Goal: Task Accomplishment & Management: Manage account settings

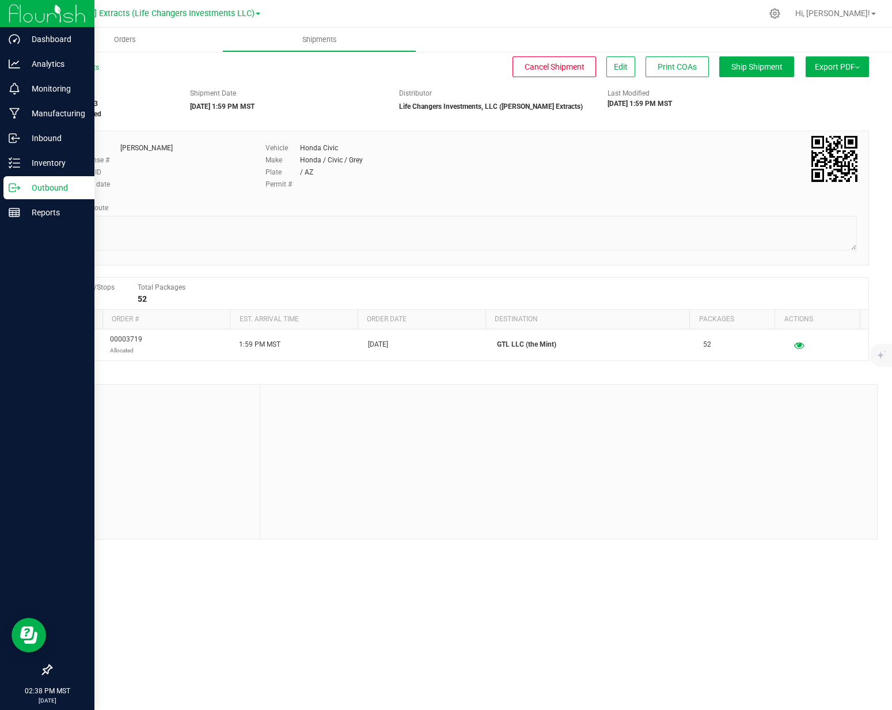
click at [26, 185] on p "Outbound" at bounding box center [54, 188] width 69 height 14
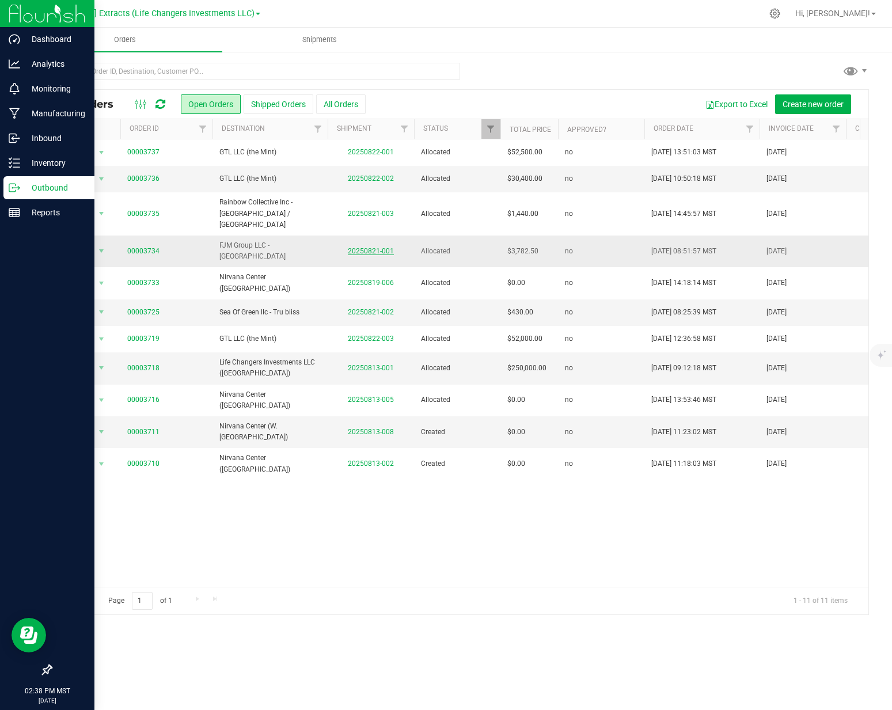
click at [370, 247] on link "20250821-001" at bounding box center [371, 251] width 46 height 8
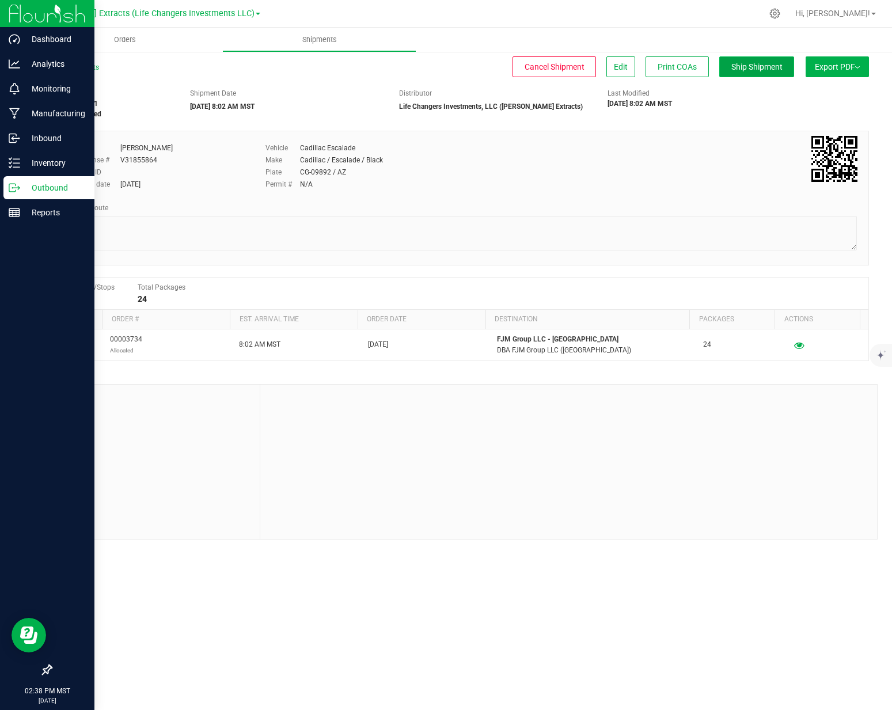
click at [737, 71] on button "Ship Shipment" at bounding box center [756, 66] width 75 height 21
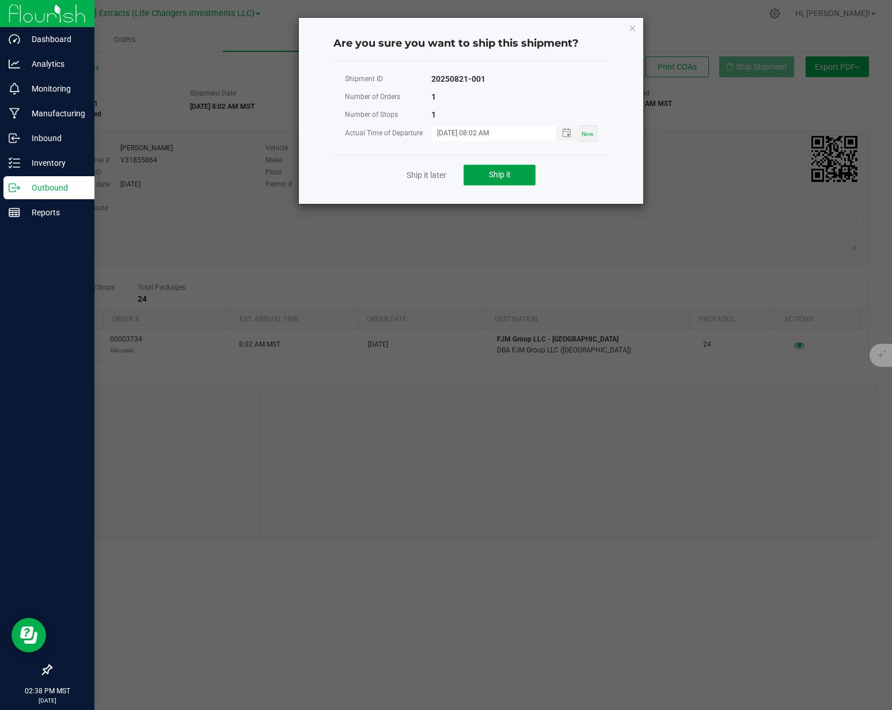
click at [501, 172] on span "Ship it" at bounding box center [500, 174] width 22 height 9
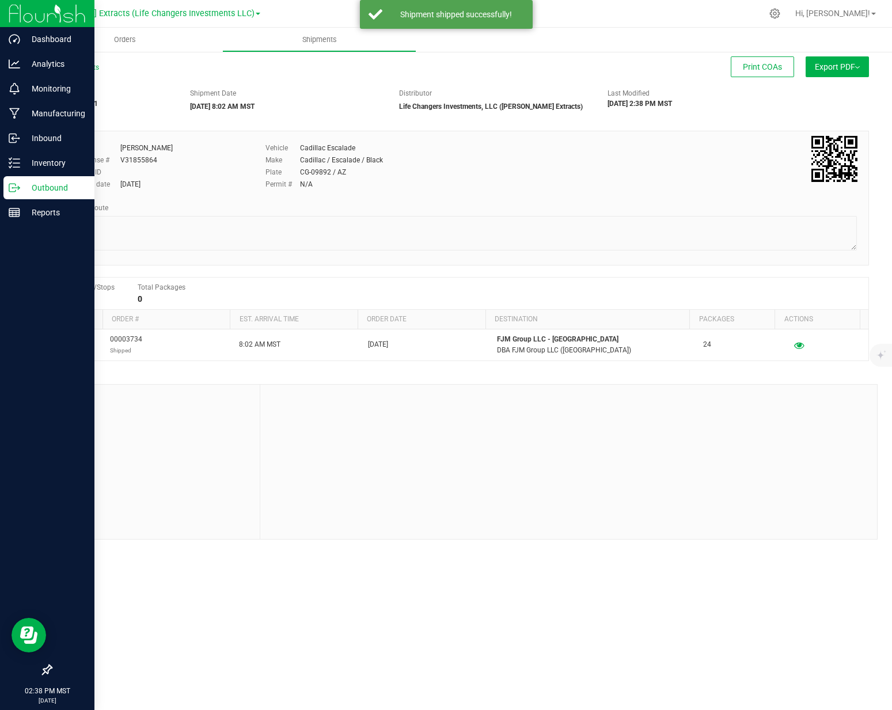
click at [18, 188] on icon at bounding box center [19, 189] width 2 height 2
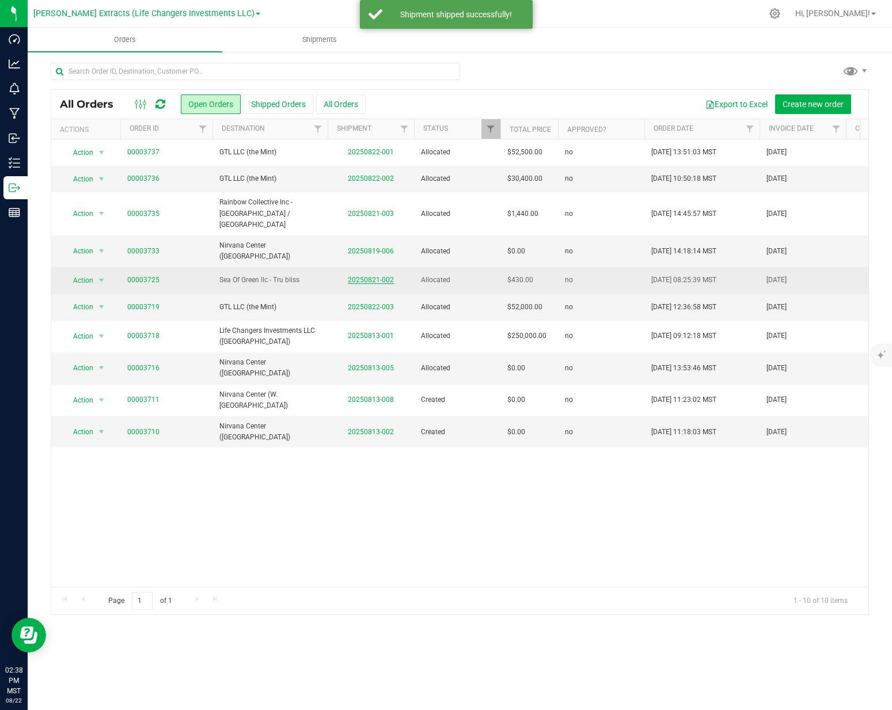
click at [369, 276] on link "20250821-002" at bounding box center [371, 280] width 46 height 8
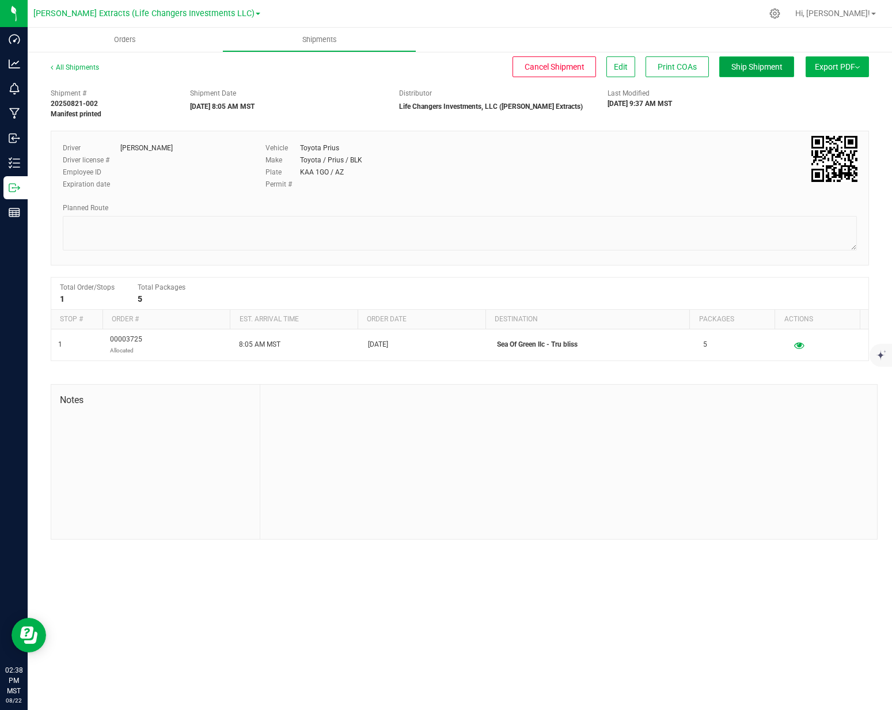
click at [749, 63] on span "Ship Shipment" at bounding box center [757, 66] width 51 height 9
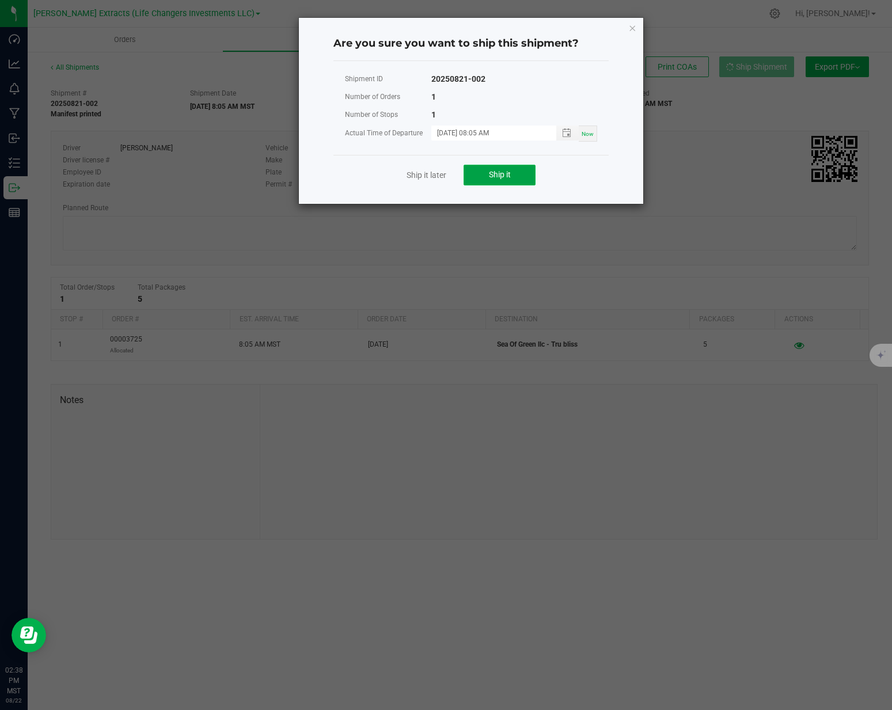
drag, startPoint x: 511, startPoint y: 170, endPoint x: 477, endPoint y: 175, distance: 34.4
click at [510, 170] on span "Ship it" at bounding box center [500, 174] width 22 height 9
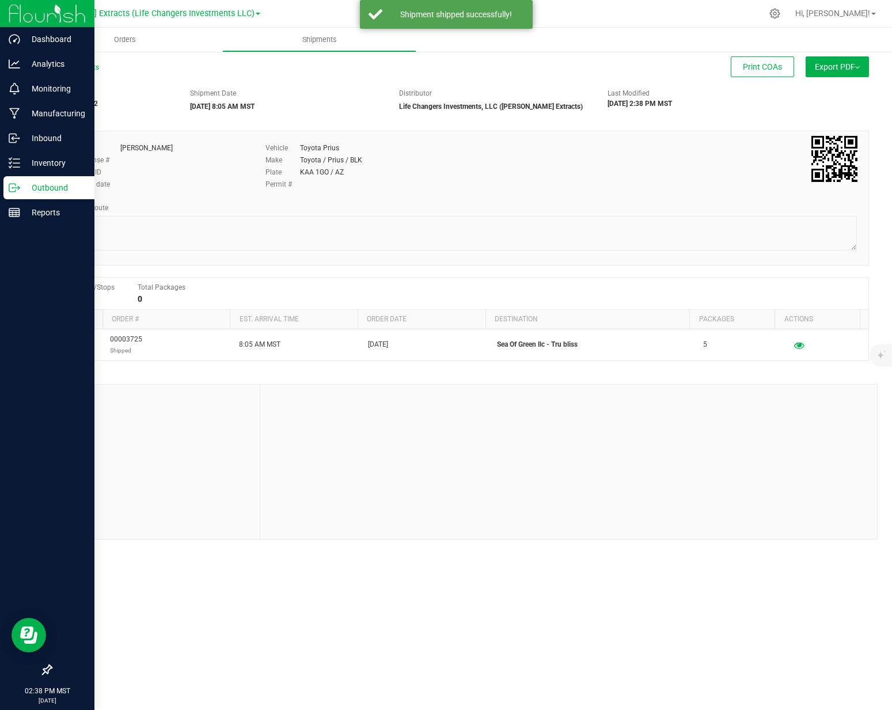
drag, startPoint x: 17, startPoint y: 191, endPoint x: 24, endPoint y: 191, distance: 6.9
click at [17, 191] on icon at bounding box center [15, 188] width 12 height 12
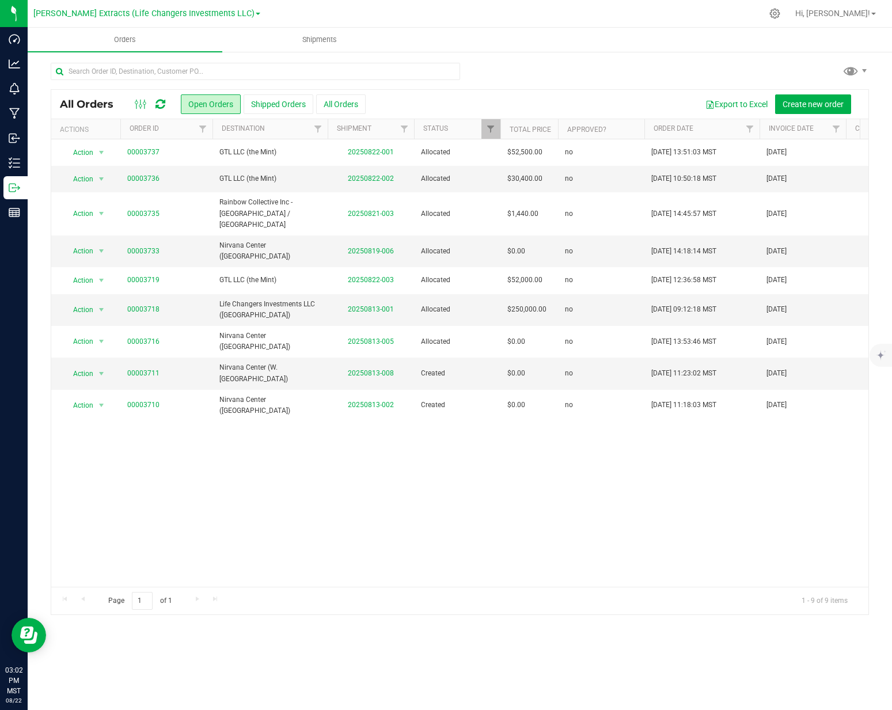
drag, startPoint x: 510, startPoint y: 84, endPoint x: 501, endPoint y: 90, distance: 10.9
click at [510, 84] on div at bounding box center [460, 76] width 819 height 26
drag, startPoint x: 481, startPoint y: 67, endPoint x: 492, endPoint y: 109, distance: 44.0
click at [482, 67] on div at bounding box center [460, 76] width 819 height 26
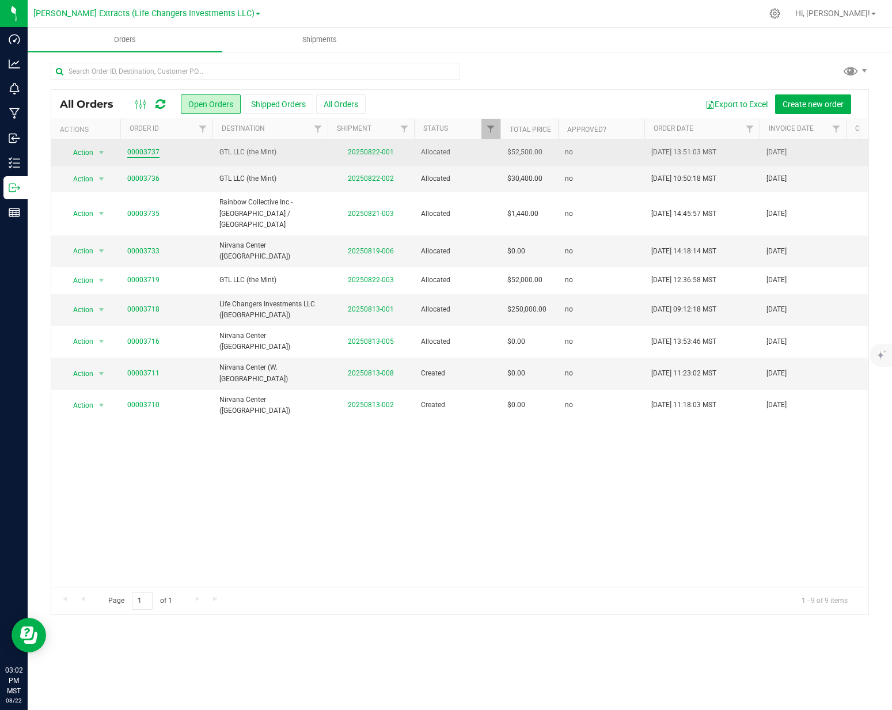
click at [138, 153] on link "00003737" at bounding box center [143, 152] width 32 height 11
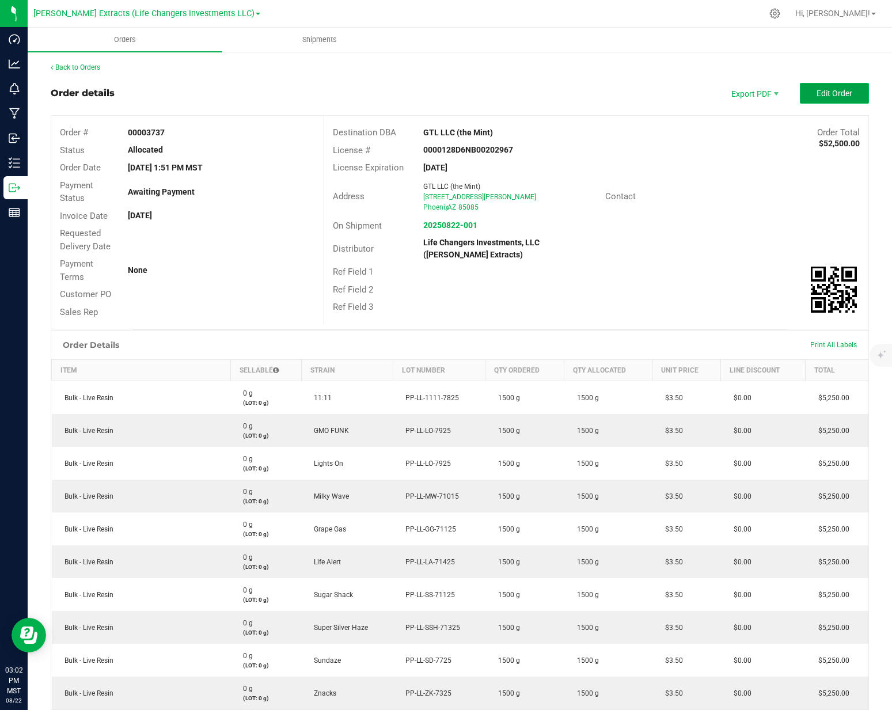
click at [817, 96] on span "Edit Order" at bounding box center [835, 93] width 36 height 9
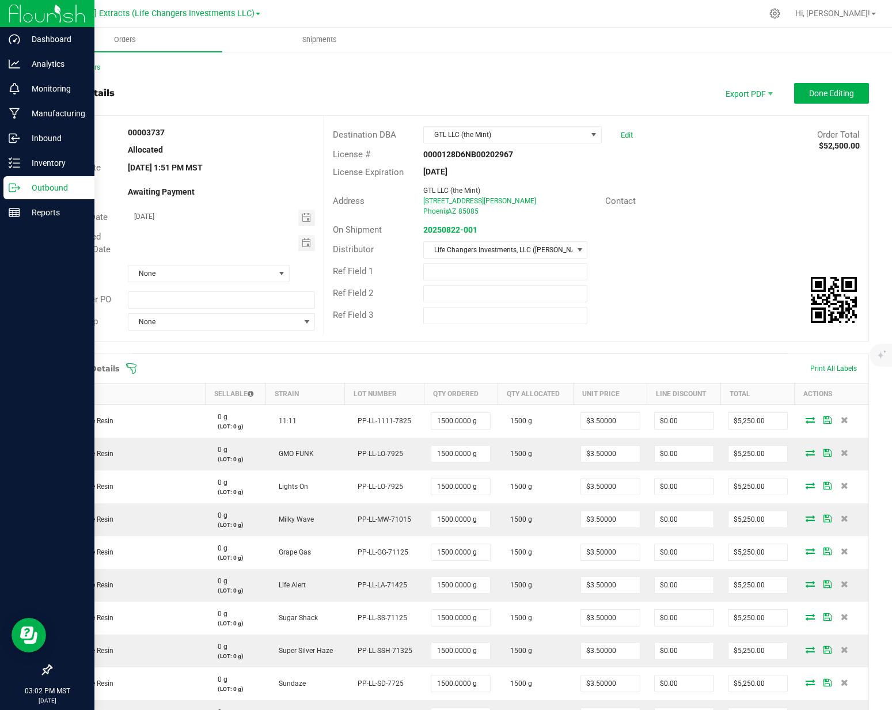
click at [23, 191] on p "Outbound" at bounding box center [54, 188] width 69 height 14
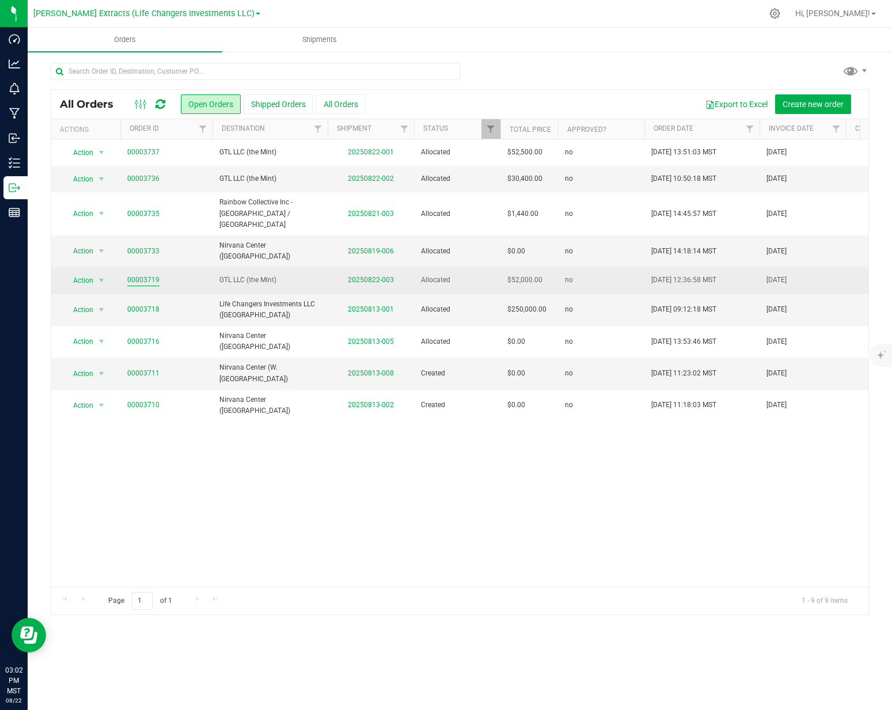
click at [142, 275] on link "00003719" at bounding box center [143, 280] width 32 height 11
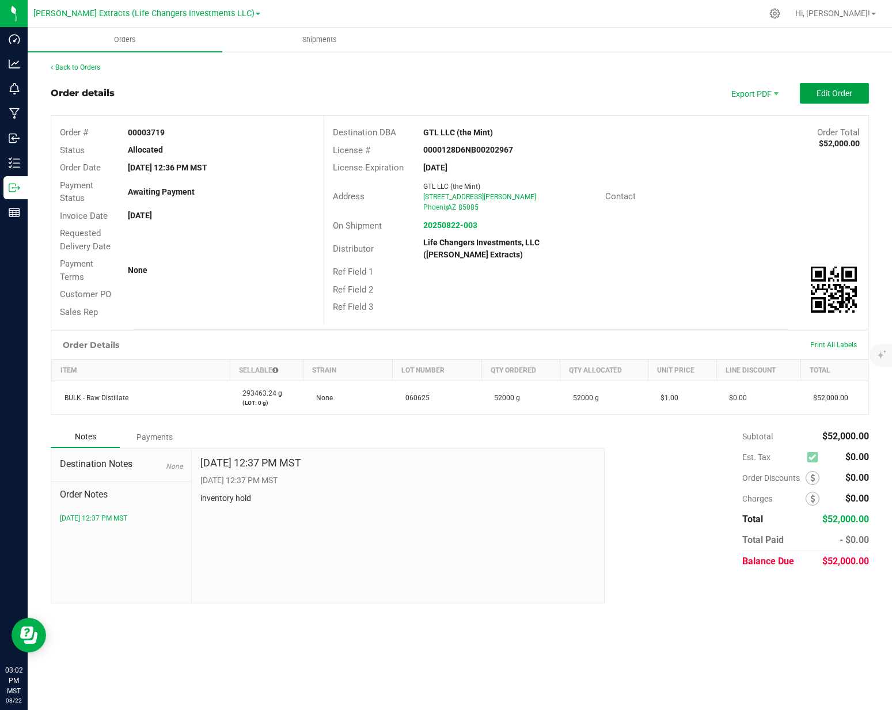
click at [834, 99] on button "Edit Order" at bounding box center [834, 93] width 69 height 21
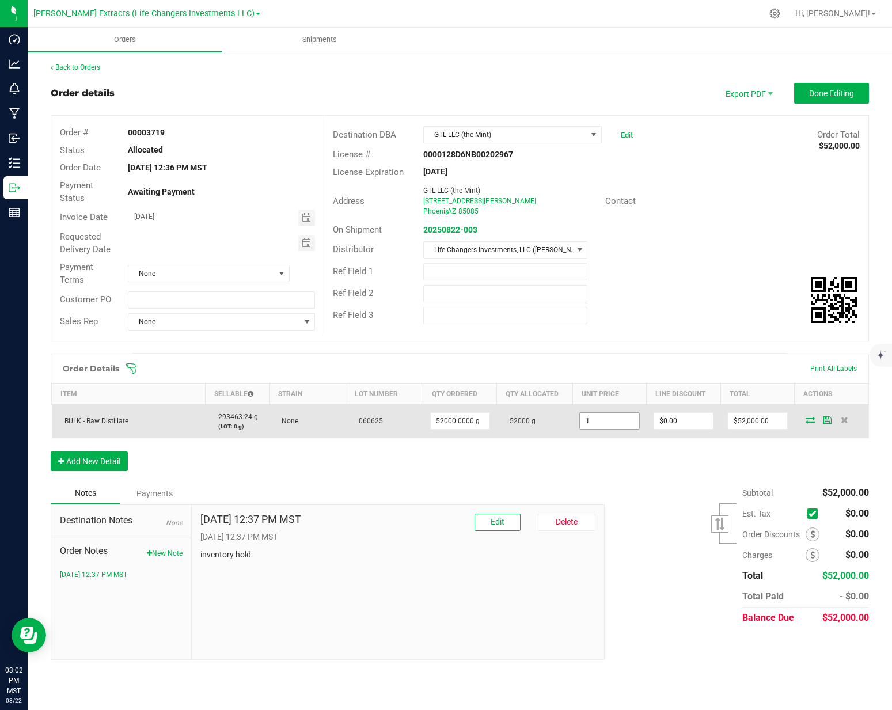
click at [626, 425] on input "1" at bounding box center [609, 421] width 59 height 16
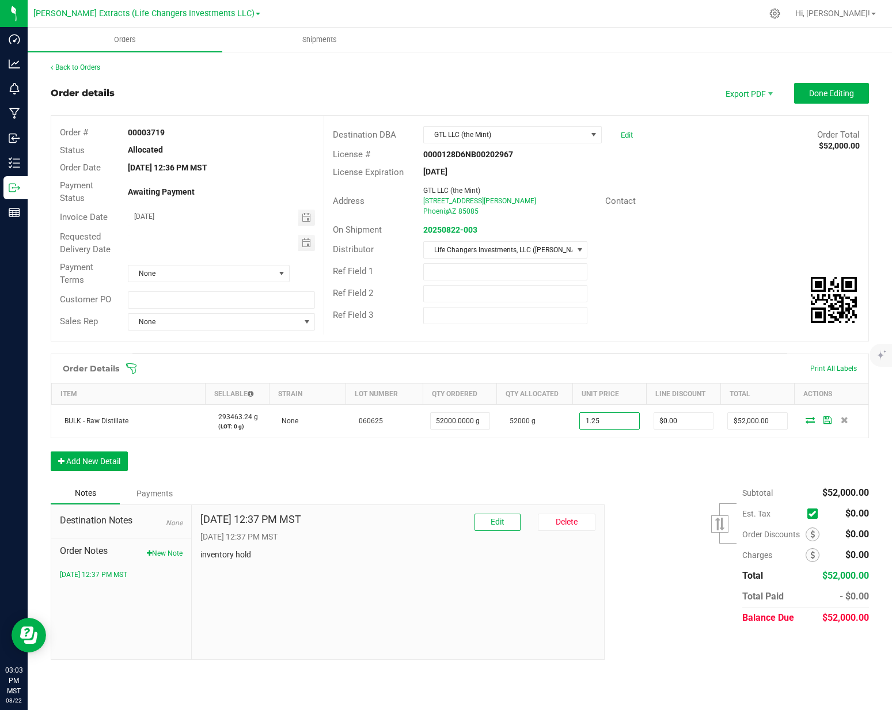
type input "$1.25000"
type input "$65,000.00"
click at [638, 202] on div "Contact" at bounding box center [642, 201] width 90 height 13
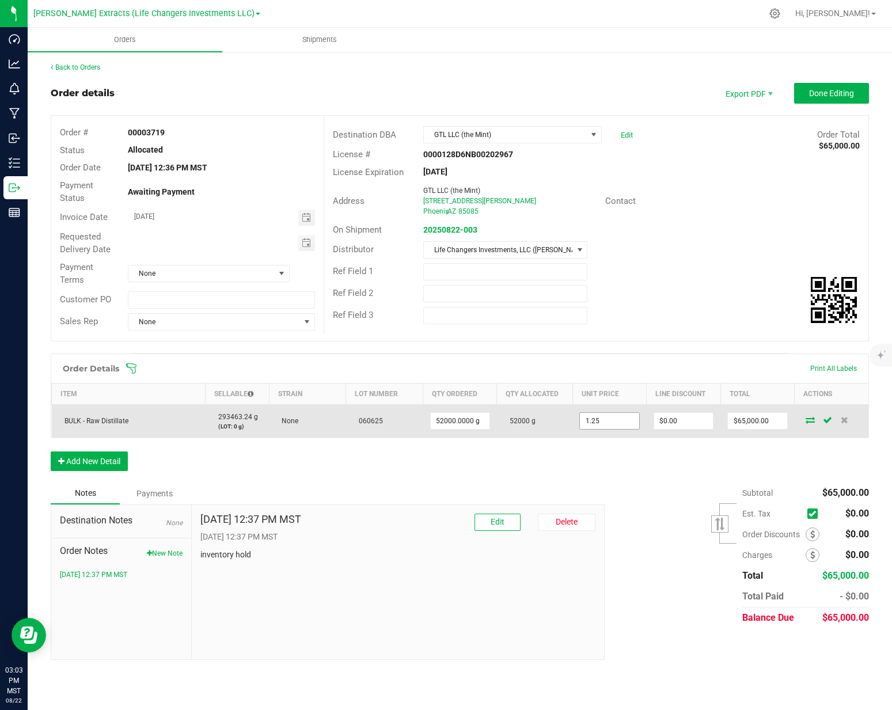
click at [634, 418] on input "1.25" at bounding box center [609, 421] width 59 height 16
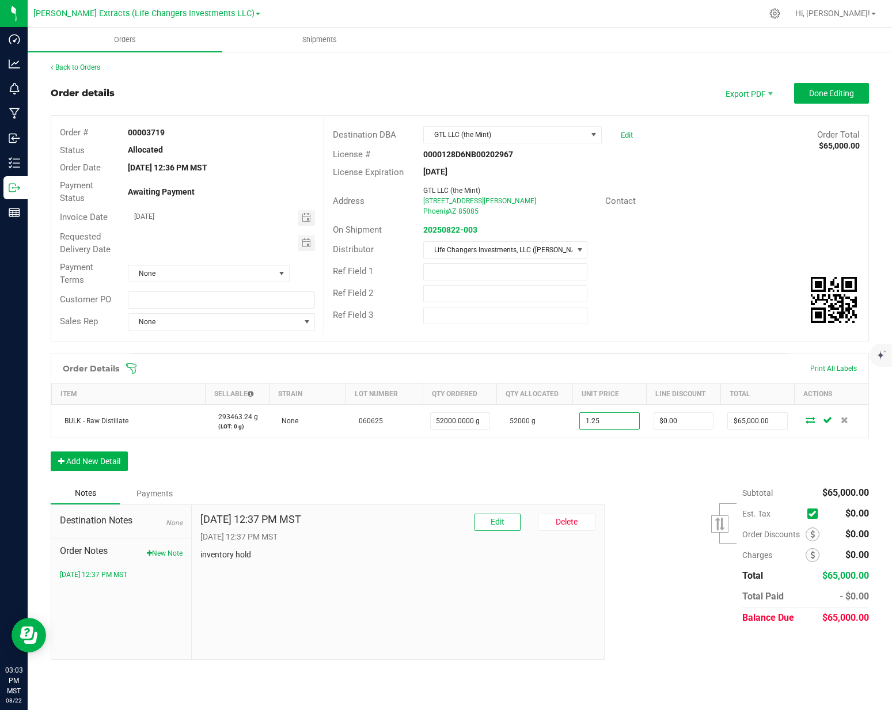
type input "$1.25000"
click at [734, 262] on div "Ref Field 1" at bounding box center [596, 272] width 544 height 22
click at [831, 98] on button "Done Editing" at bounding box center [831, 93] width 75 height 21
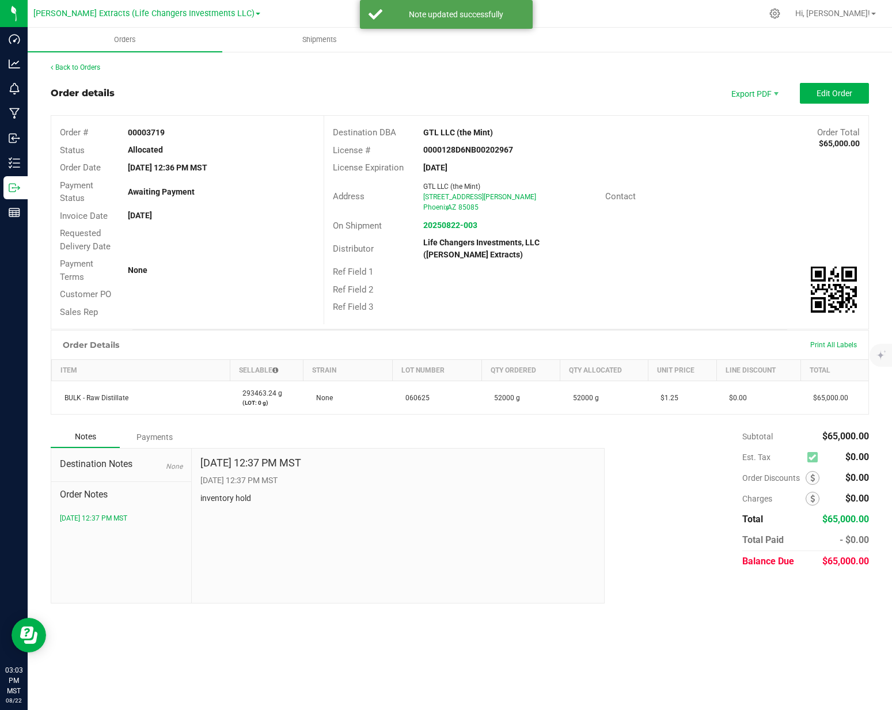
click at [772, 168] on div "License Expiration [DATE]" at bounding box center [596, 168] width 544 height 18
click at [767, 132] on span "Invoice PDF" at bounding box center [755, 129] width 71 height 17
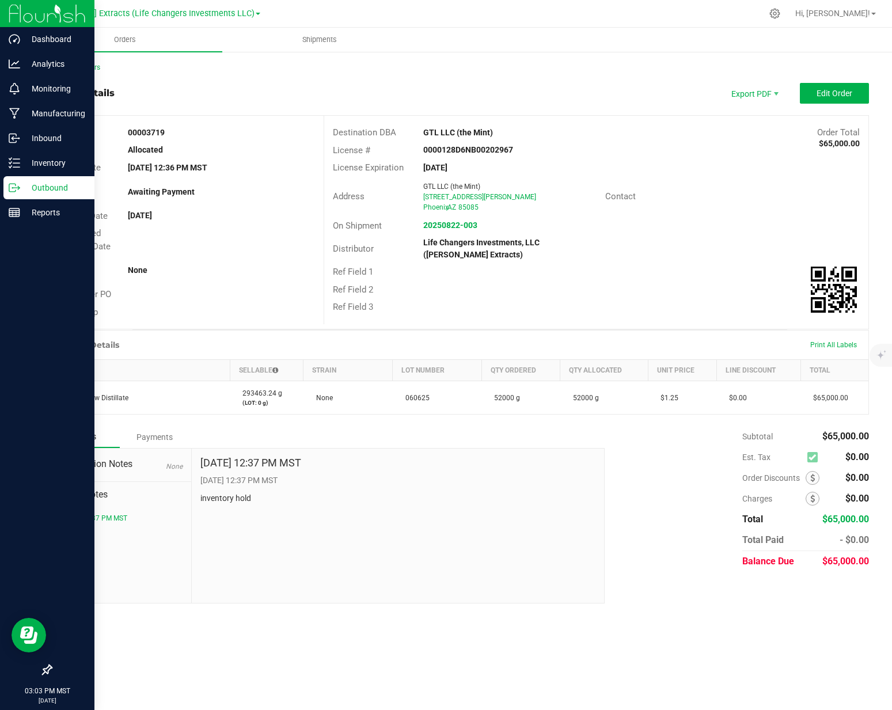
click at [16, 187] on icon at bounding box center [15, 188] width 12 height 12
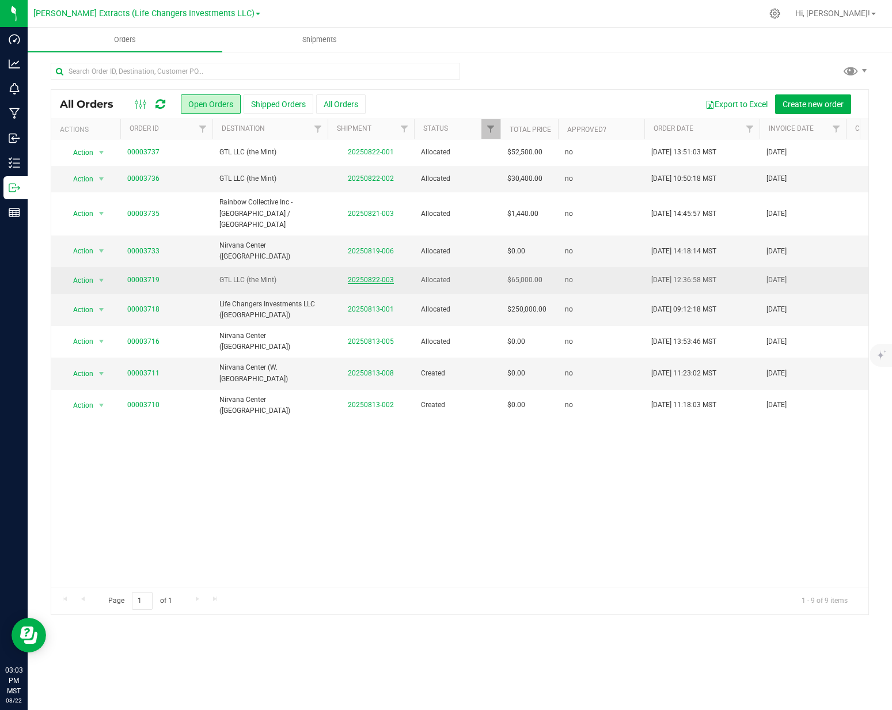
click at [378, 276] on link "20250822-003" at bounding box center [371, 280] width 46 height 8
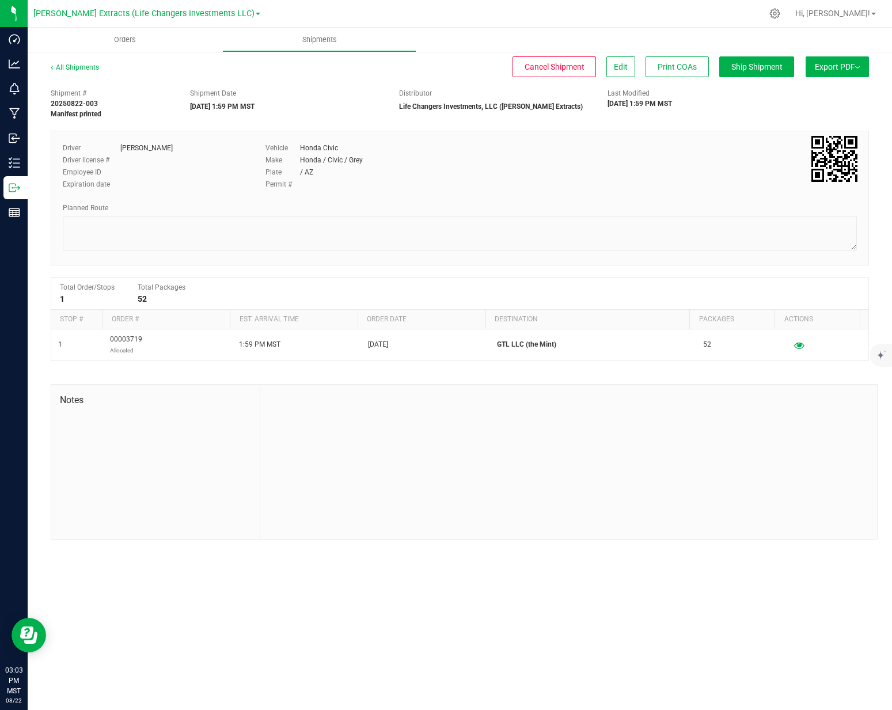
click at [831, 68] on button "Export PDF" at bounding box center [837, 66] width 63 height 21
click at [829, 93] on span "Manifest by Package ID" at bounding box center [820, 92] width 73 height 8
click at [614, 67] on span "Edit" at bounding box center [621, 66] width 14 height 9
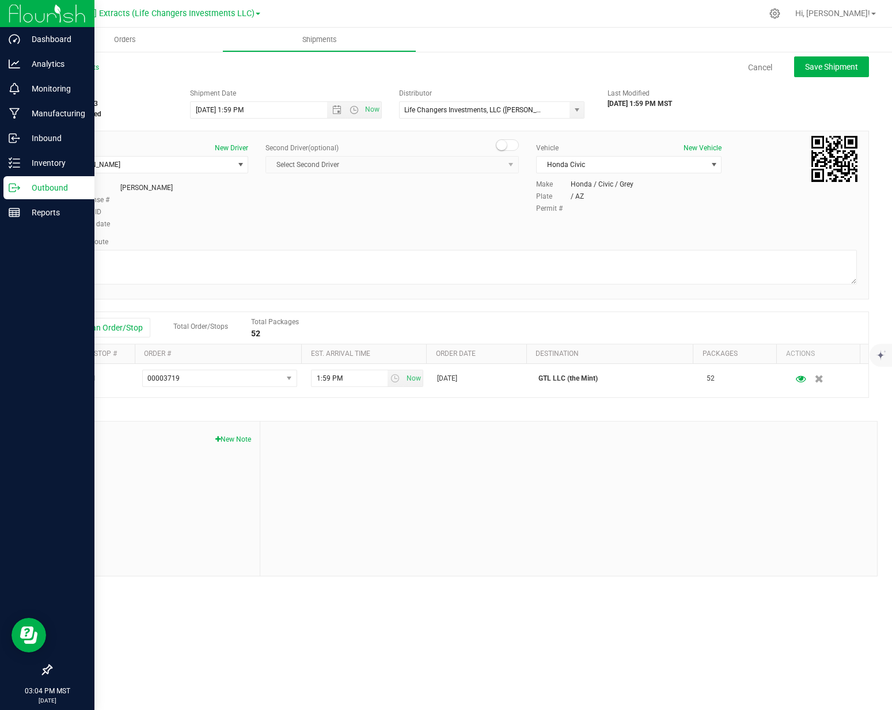
click at [25, 186] on p "Outbound" at bounding box center [54, 188] width 69 height 14
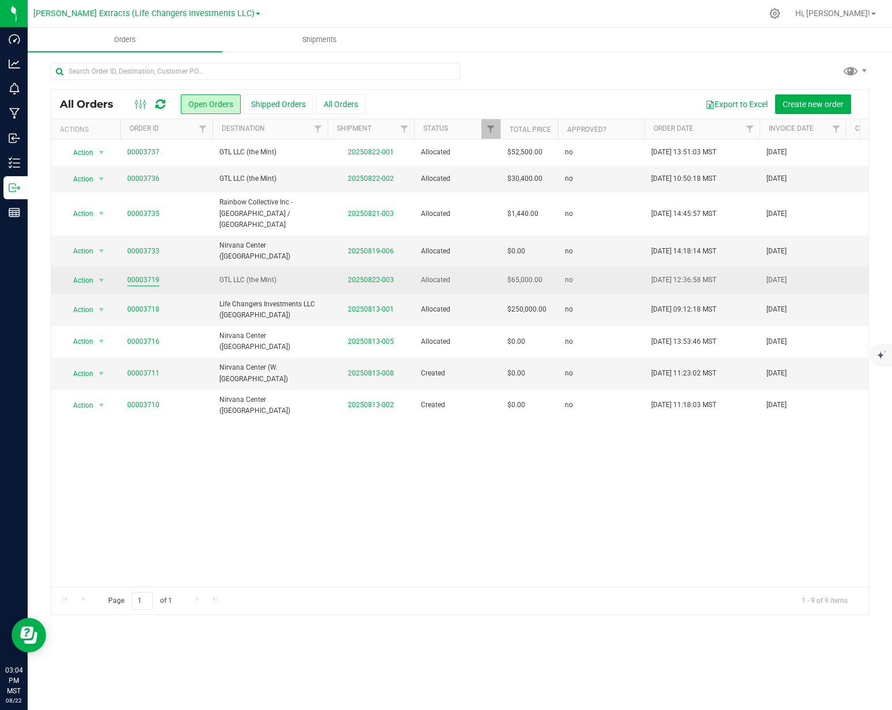
click at [134, 275] on link "00003719" at bounding box center [143, 280] width 32 height 11
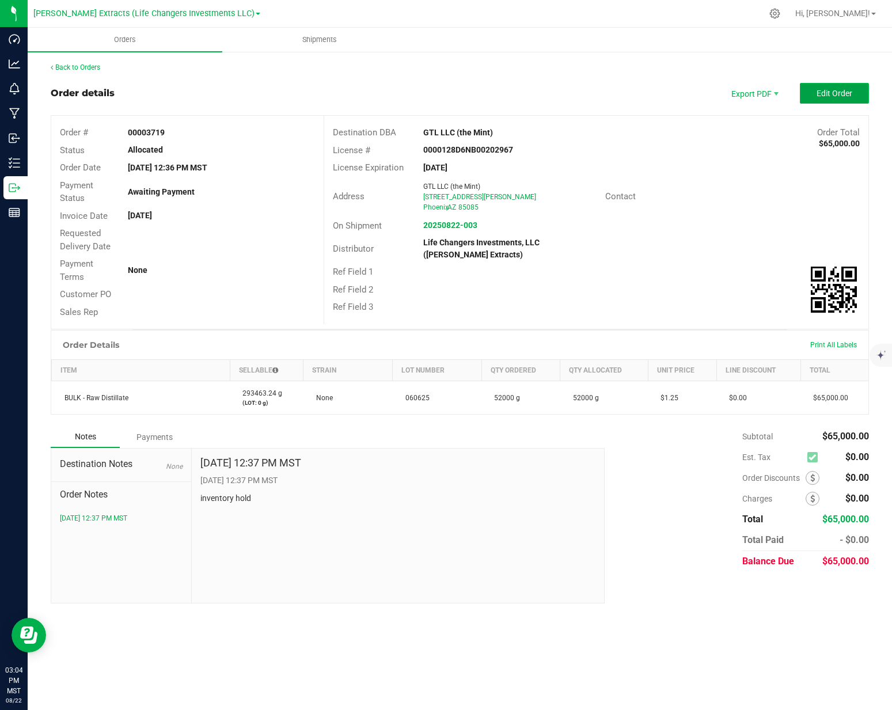
click at [855, 96] on button "Edit Order" at bounding box center [834, 93] width 69 height 21
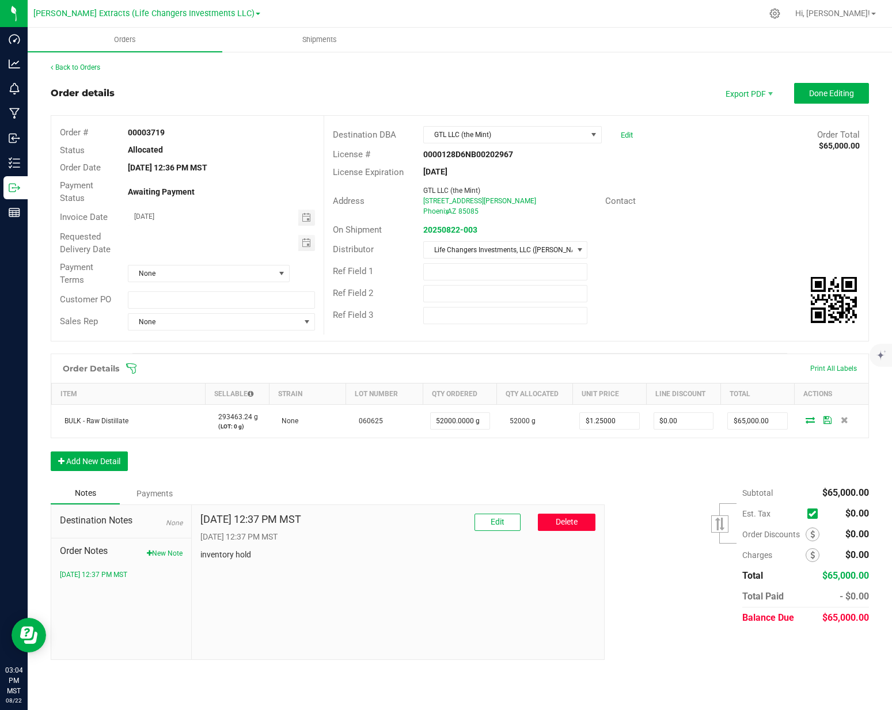
click at [559, 519] on span "Delete" at bounding box center [567, 521] width 22 height 9
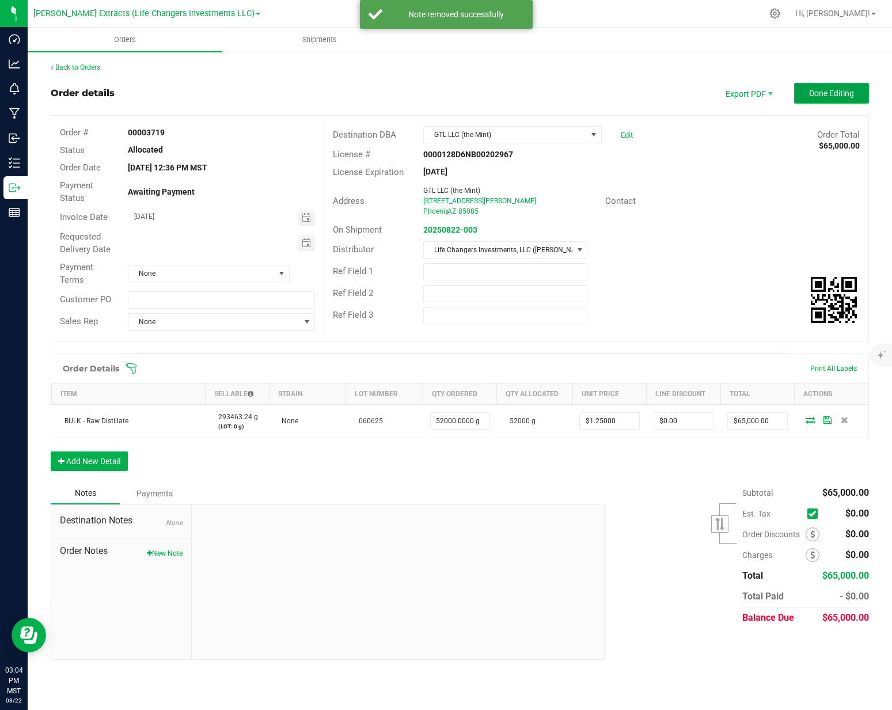
click at [866, 92] on button "Done Editing" at bounding box center [831, 93] width 75 height 21
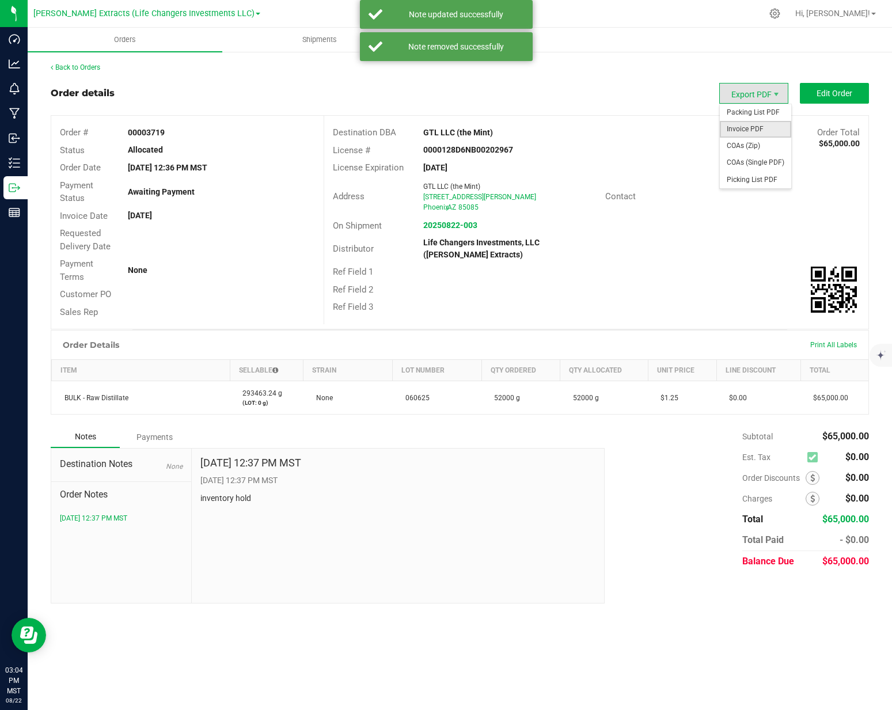
click at [760, 131] on span "Invoice PDF" at bounding box center [755, 129] width 71 height 17
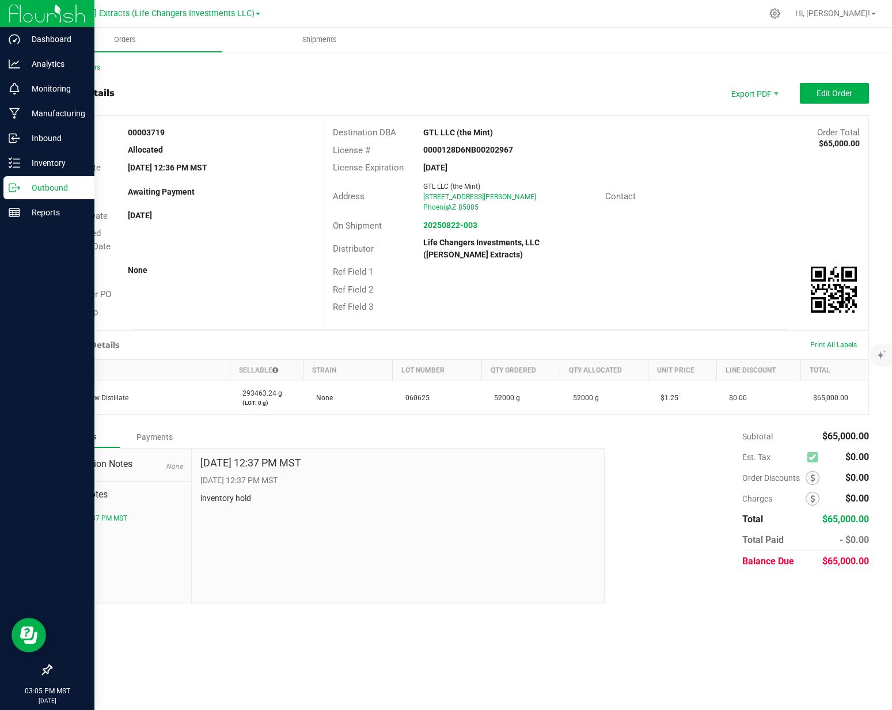
click at [16, 188] on line at bounding box center [16, 188] width 6 height 0
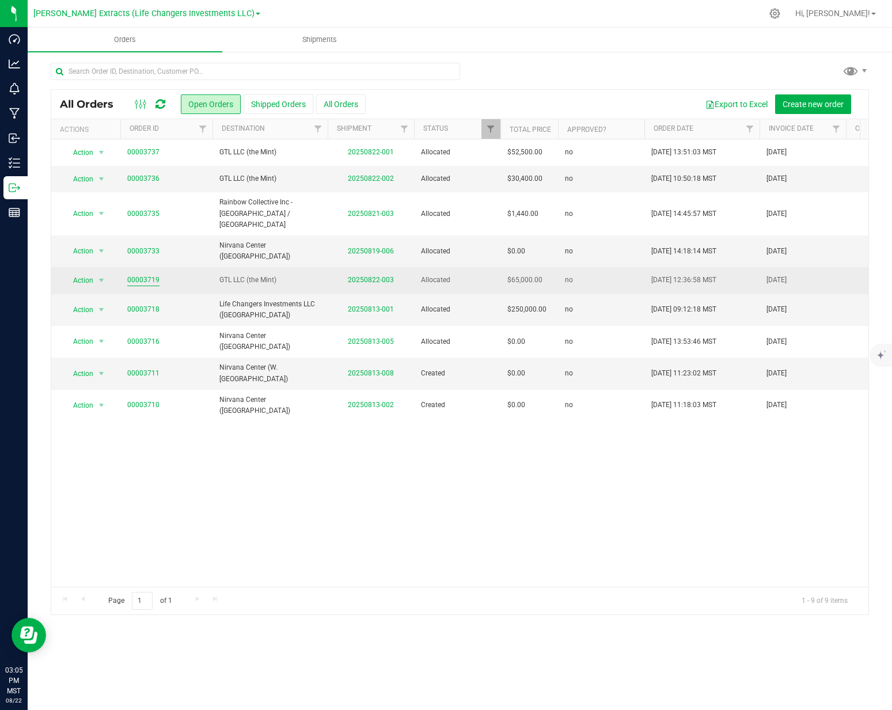
click at [138, 275] on link "00003719" at bounding box center [143, 280] width 32 height 11
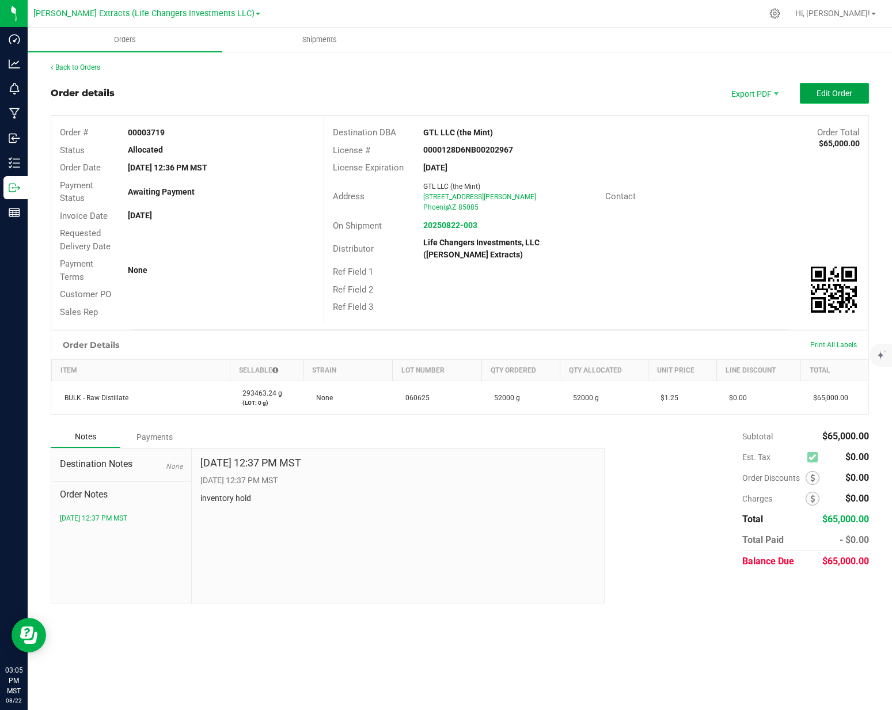
click at [816, 97] on button "Edit Order" at bounding box center [834, 93] width 69 height 21
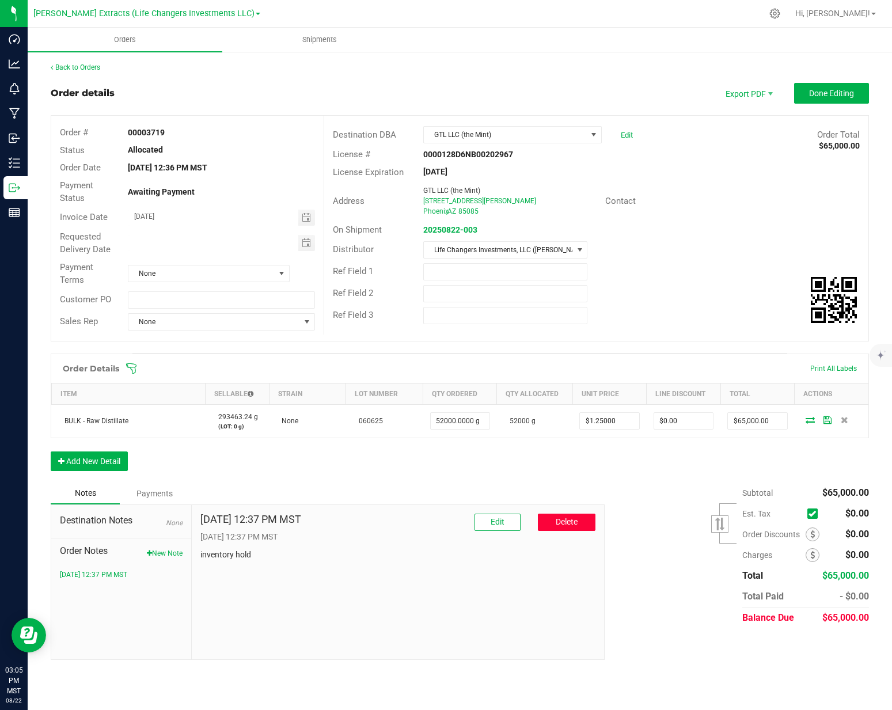
click at [570, 528] on button "Delete" at bounding box center [567, 522] width 58 height 17
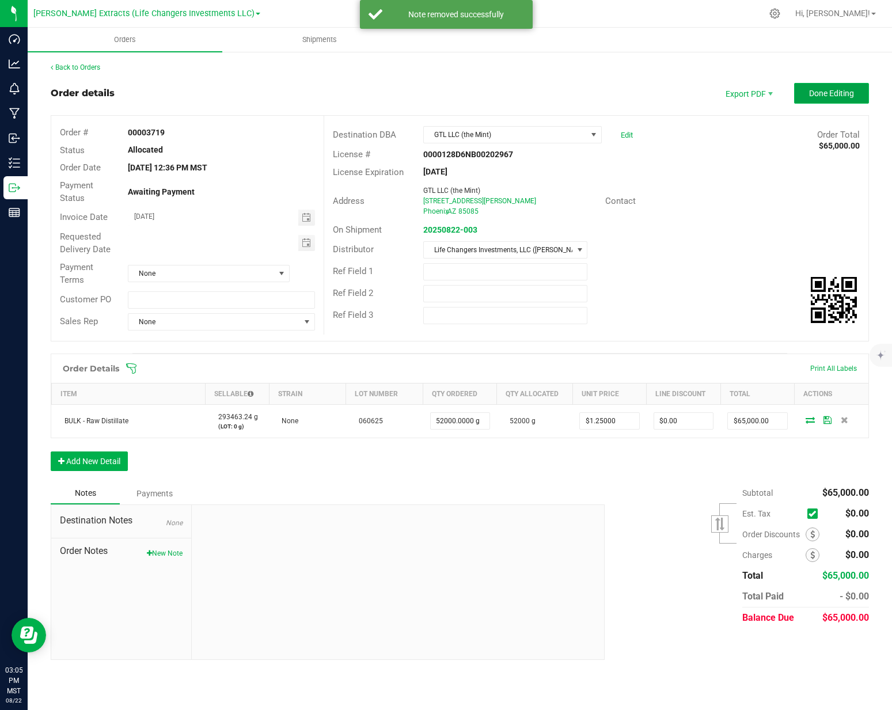
click at [855, 86] on button "Done Editing" at bounding box center [831, 93] width 75 height 21
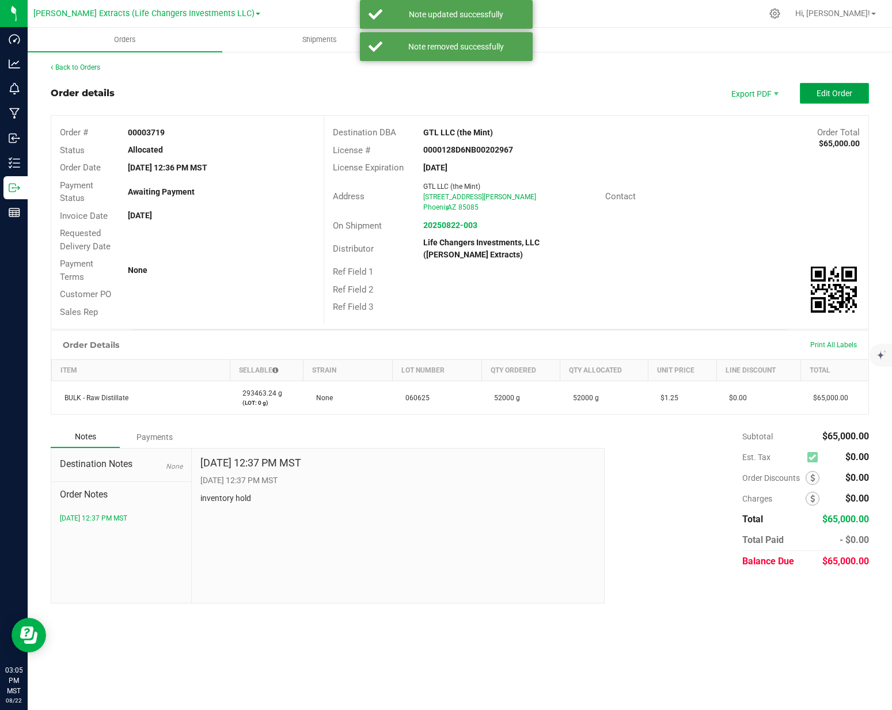
click at [823, 96] on span "Edit Order" at bounding box center [835, 93] width 36 height 9
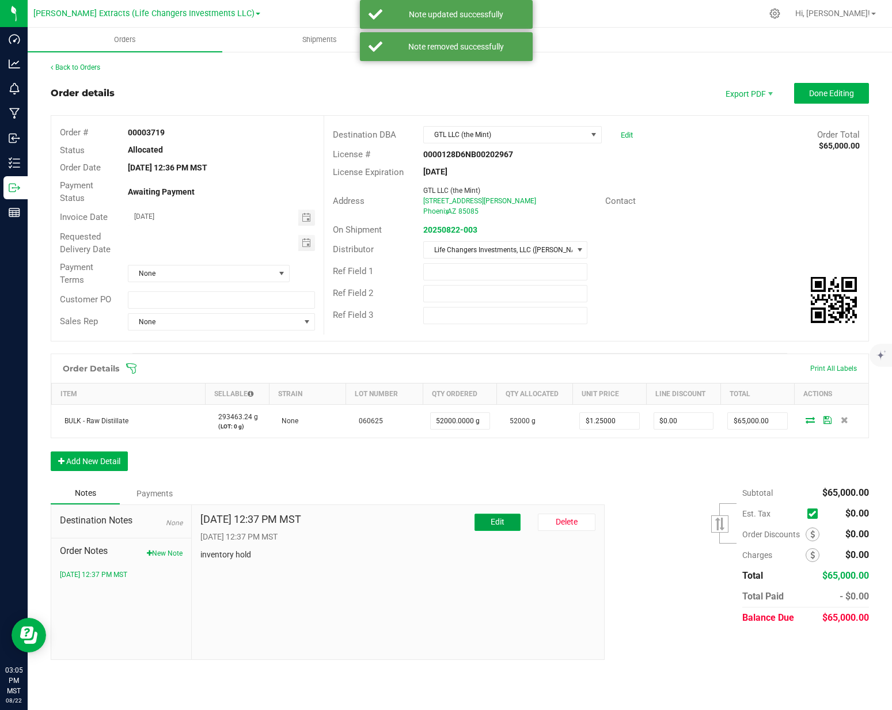
click at [518, 520] on button "Edit" at bounding box center [498, 522] width 46 height 17
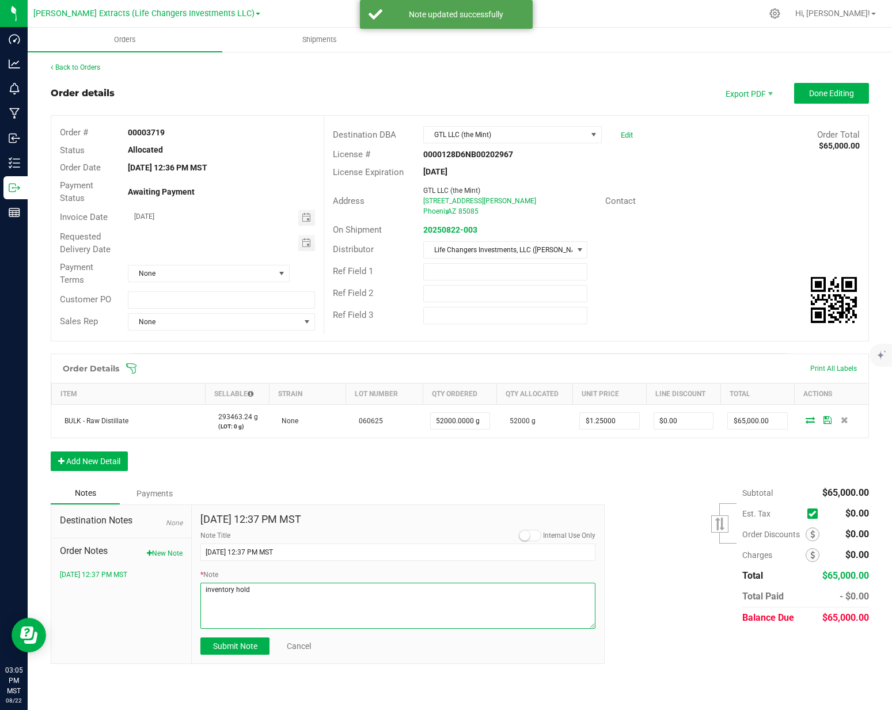
click at [320, 604] on textarea "* Note" at bounding box center [397, 606] width 395 height 46
type textarea "n.a"
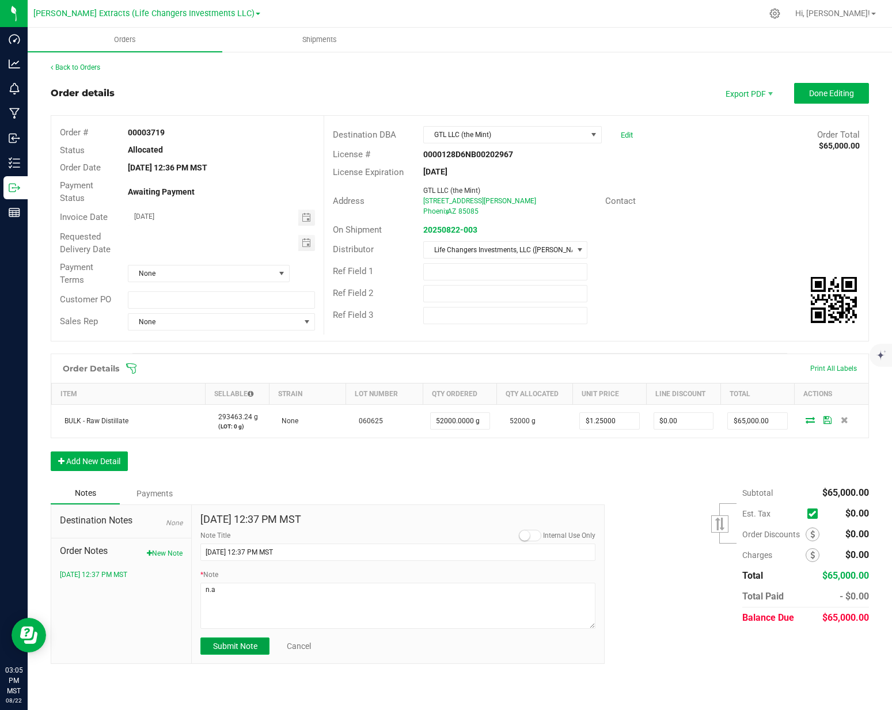
click at [249, 645] on span "Submit Note" at bounding box center [235, 646] width 44 height 9
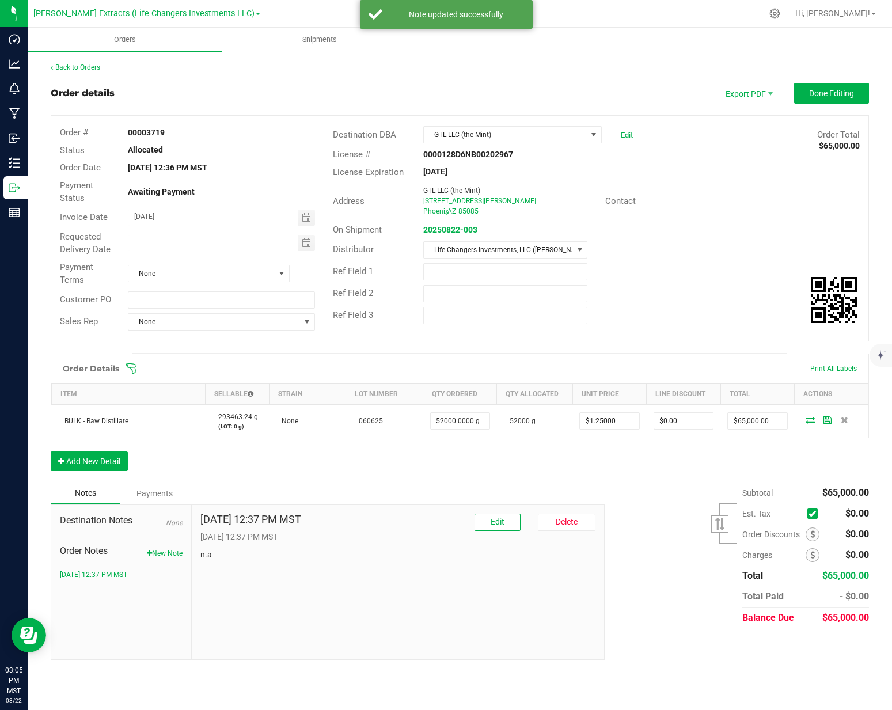
click at [606, 495] on div "Subtotal $65,000.00 Est. Tax" at bounding box center [732, 556] width 273 height 146
click at [834, 102] on button "Done Editing" at bounding box center [831, 93] width 75 height 21
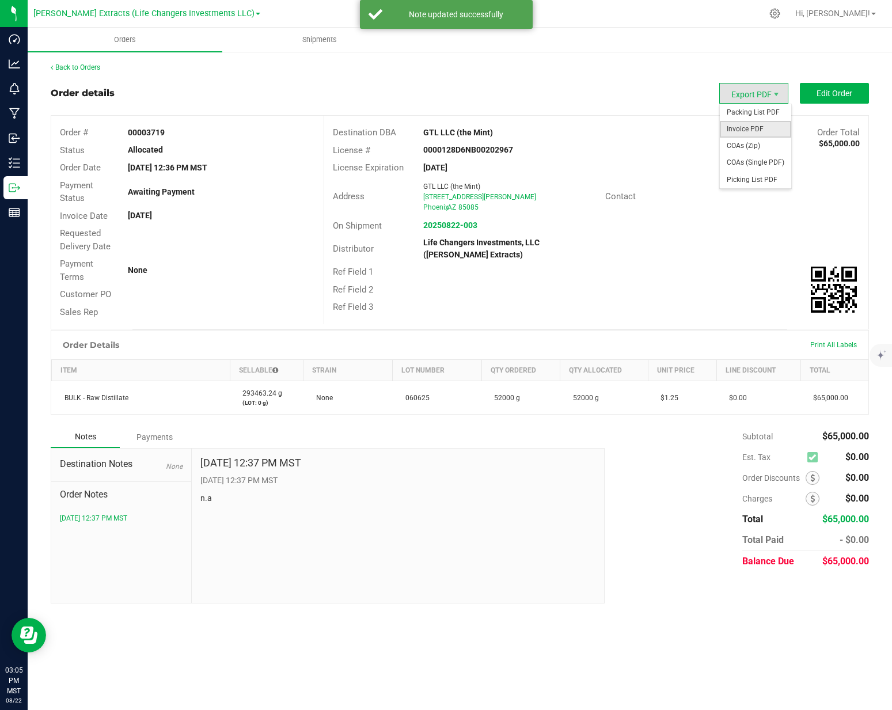
click at [755, 134] on span "Invoice PDF" at bounding box center [755, 129] width 71 height 17
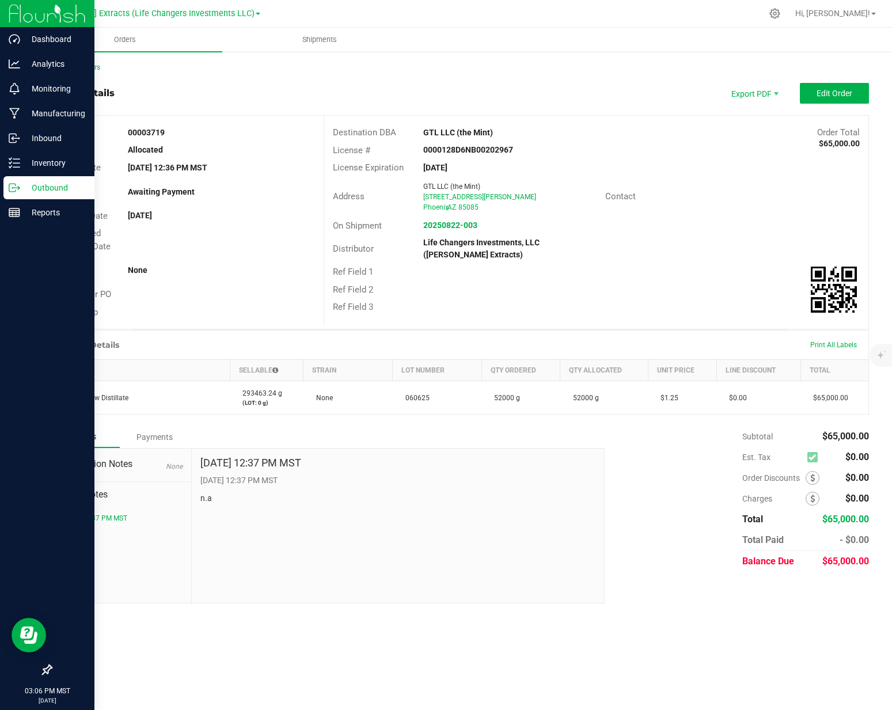
click at [16, 193] on icon at bounding box center [15, 188] width 12 height 12
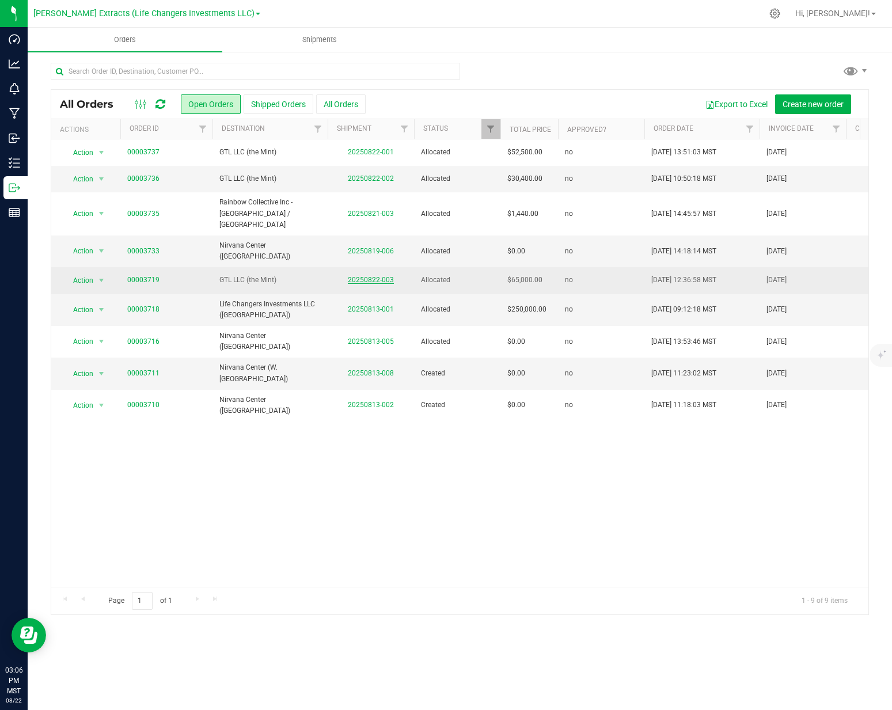
click at [372, 276] on link "20250822-003" at bounding box center [371, 280] width 46 height 8
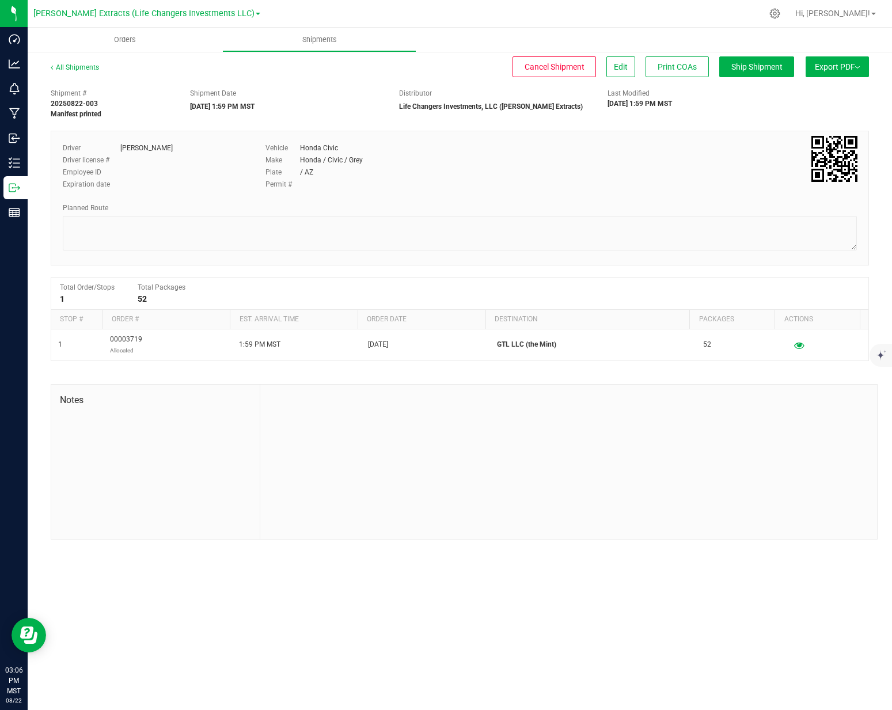
click at [837, 62] on button "Export PDF" at bounding box center [837, 66] width 63 height 21
click at [828, 86] on li "Manifest by Package ID" at bounding box center [834, 92] width 116 height 17
